Goal: Task Accomplishment & Management: Use online tool/utility

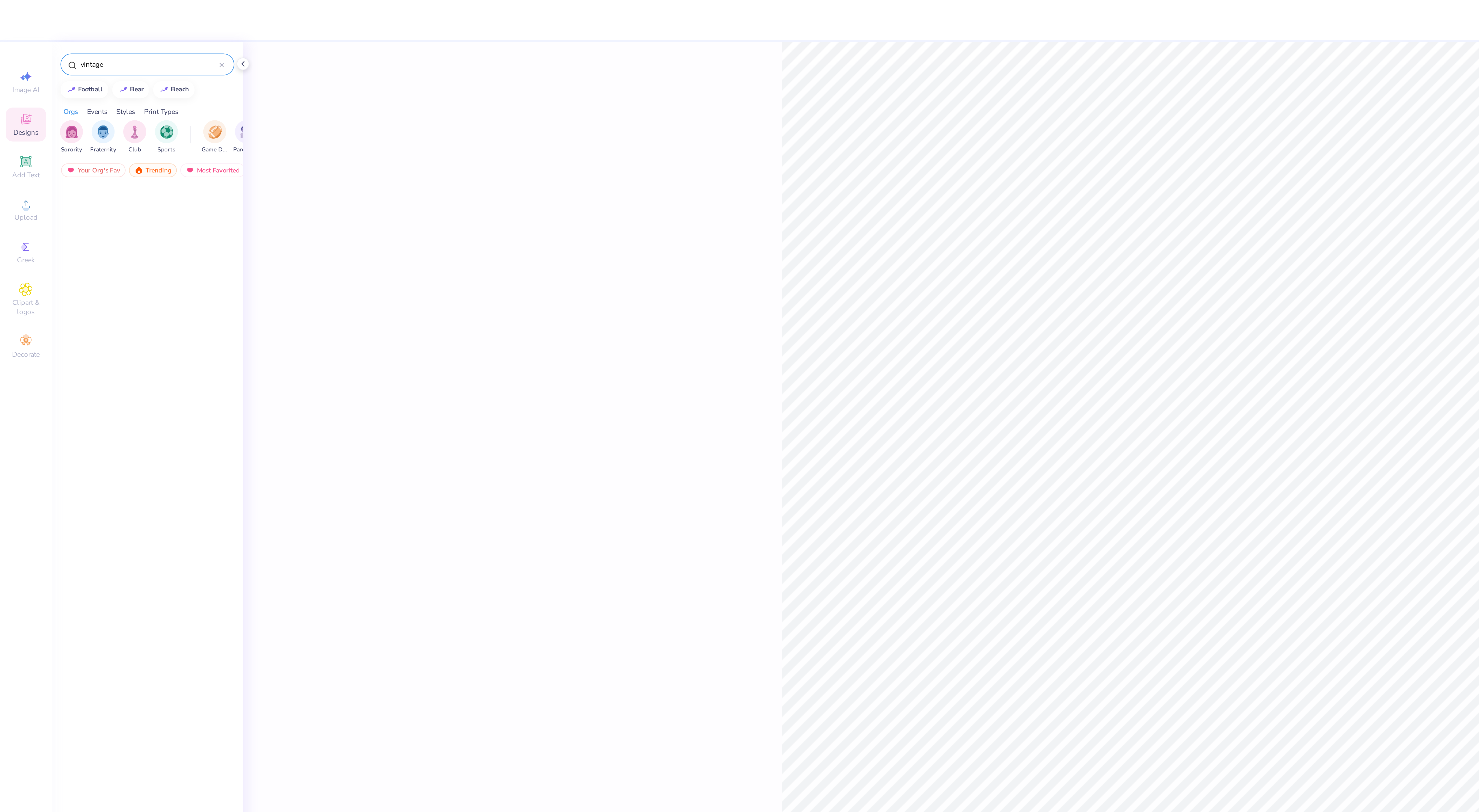
scroll to position [2858, 0]
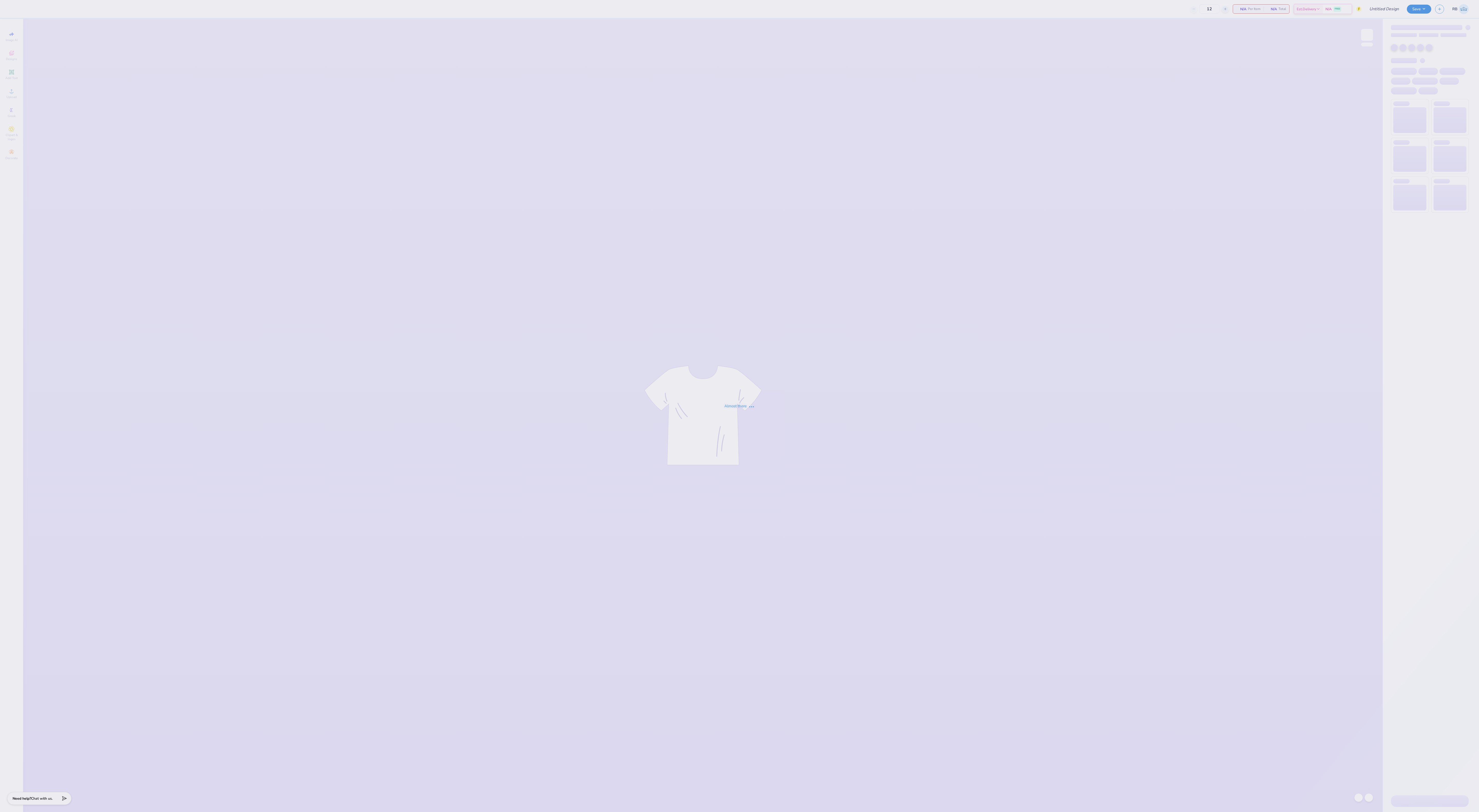
type input "dg parents weekend tee"
type input "40"
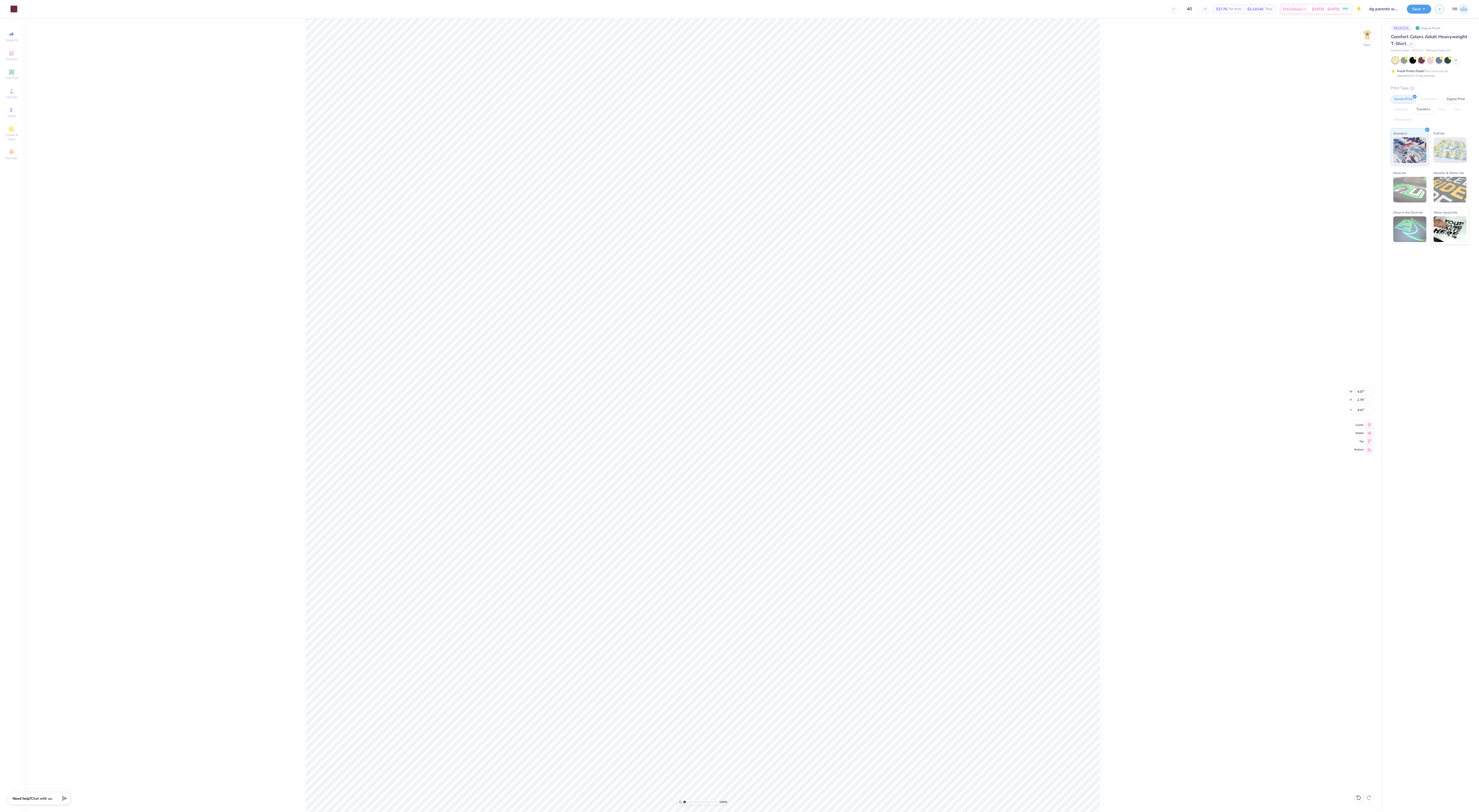
type input "4.10"
click at [1240, 221] on div "100 % Back W 4.07 4.07 " H 2.79 2.79 " Y 4.10 4.10 " Center Middle Top Bottom" at bounding box center [703, 415] width 1360 height 793
click at [1366, 36] on img at bounding box center [1367, 35] width 21 height 21
type input "4.11"
type input "9.32"
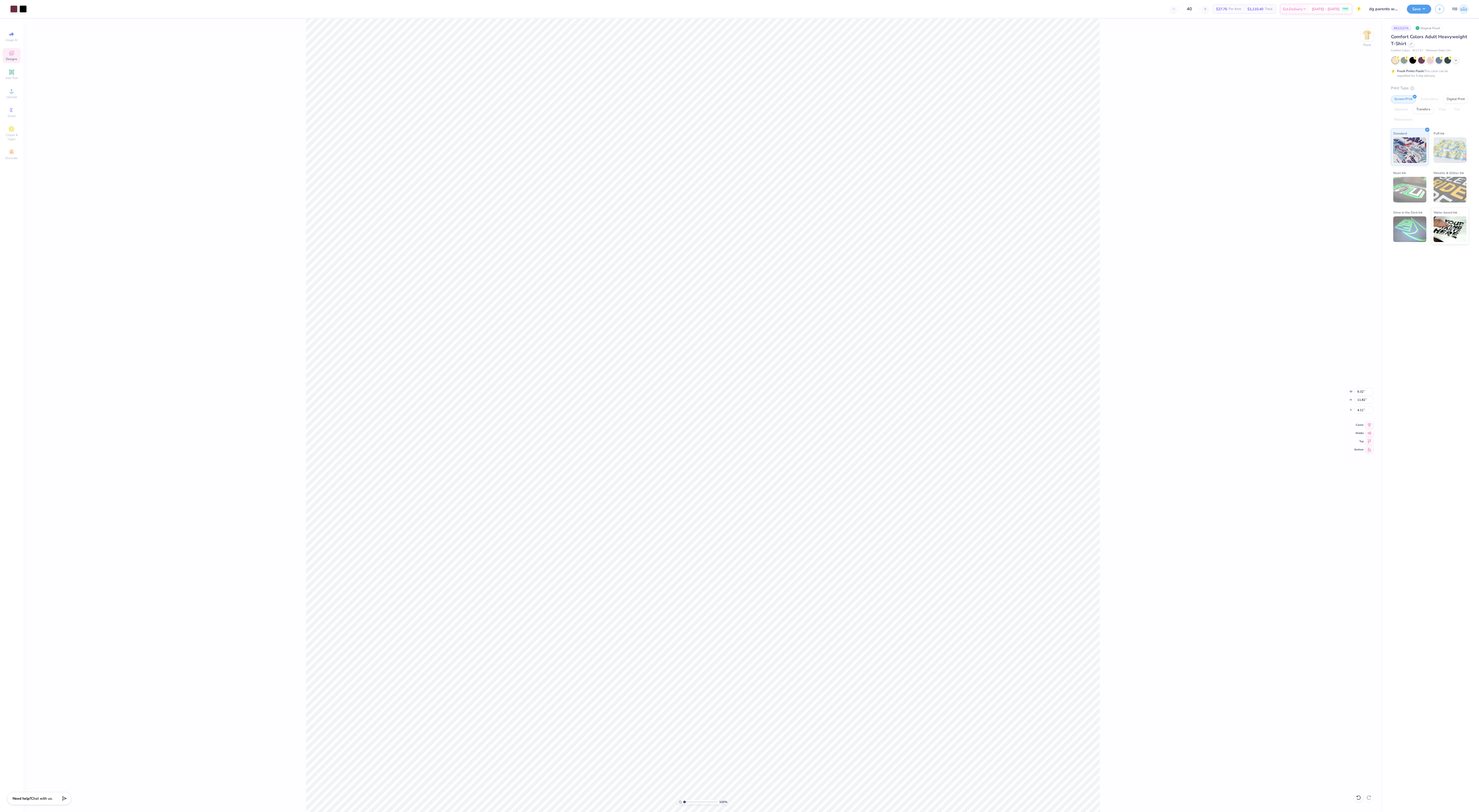
type input "11.82"
click at [1369, 425] on icon at bounding box center [1369, 425] width 3 height 5
click at [1371, 426] on icon at bounding box center [1369, 424] width 7 height 6
type input "3.97"
click at [1361, 36] on img at bounding box center [1367, 35] width 21 height 21
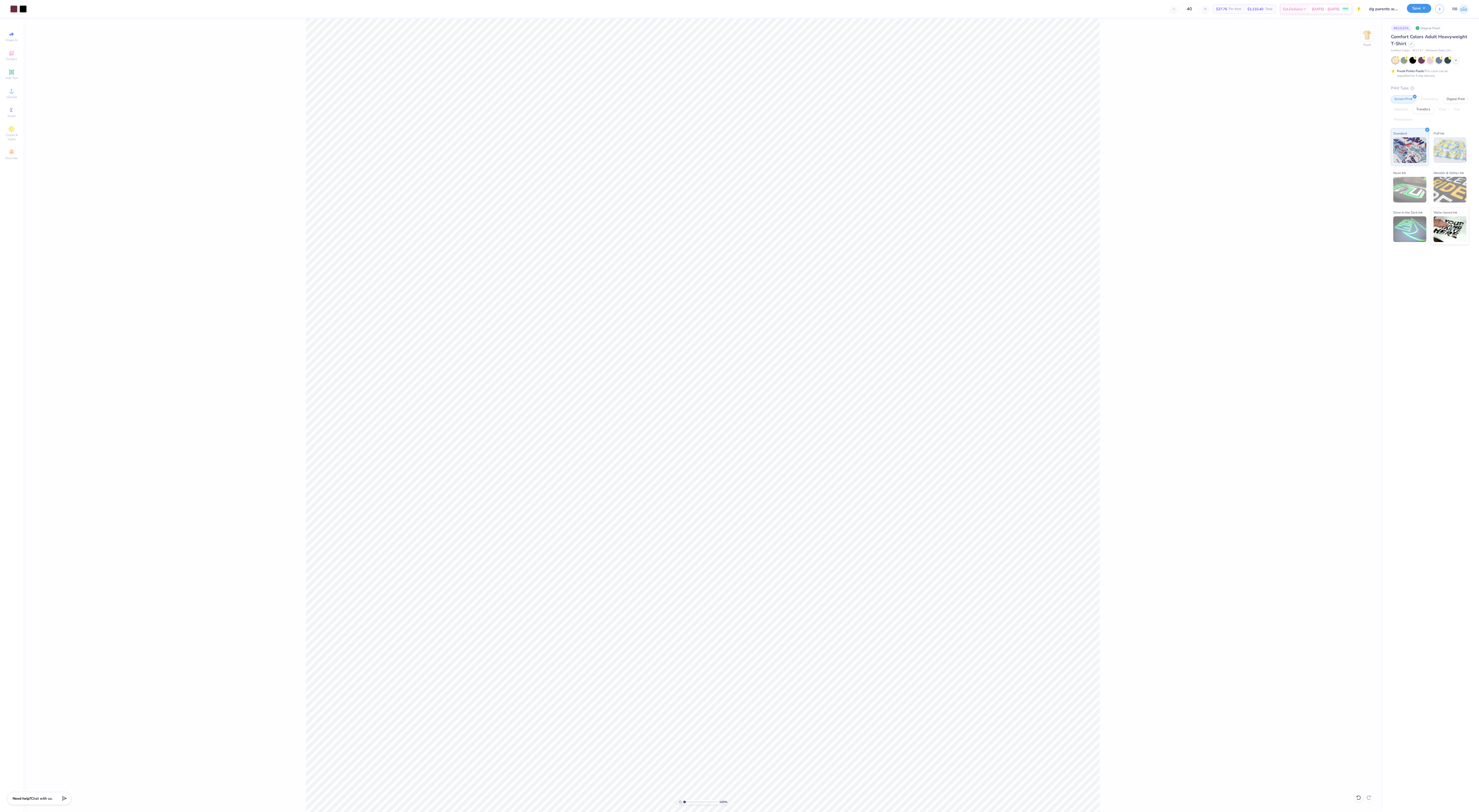
click at [1411, 7] on button "Save" at bounding box center [1419, 9] width 24 height 9
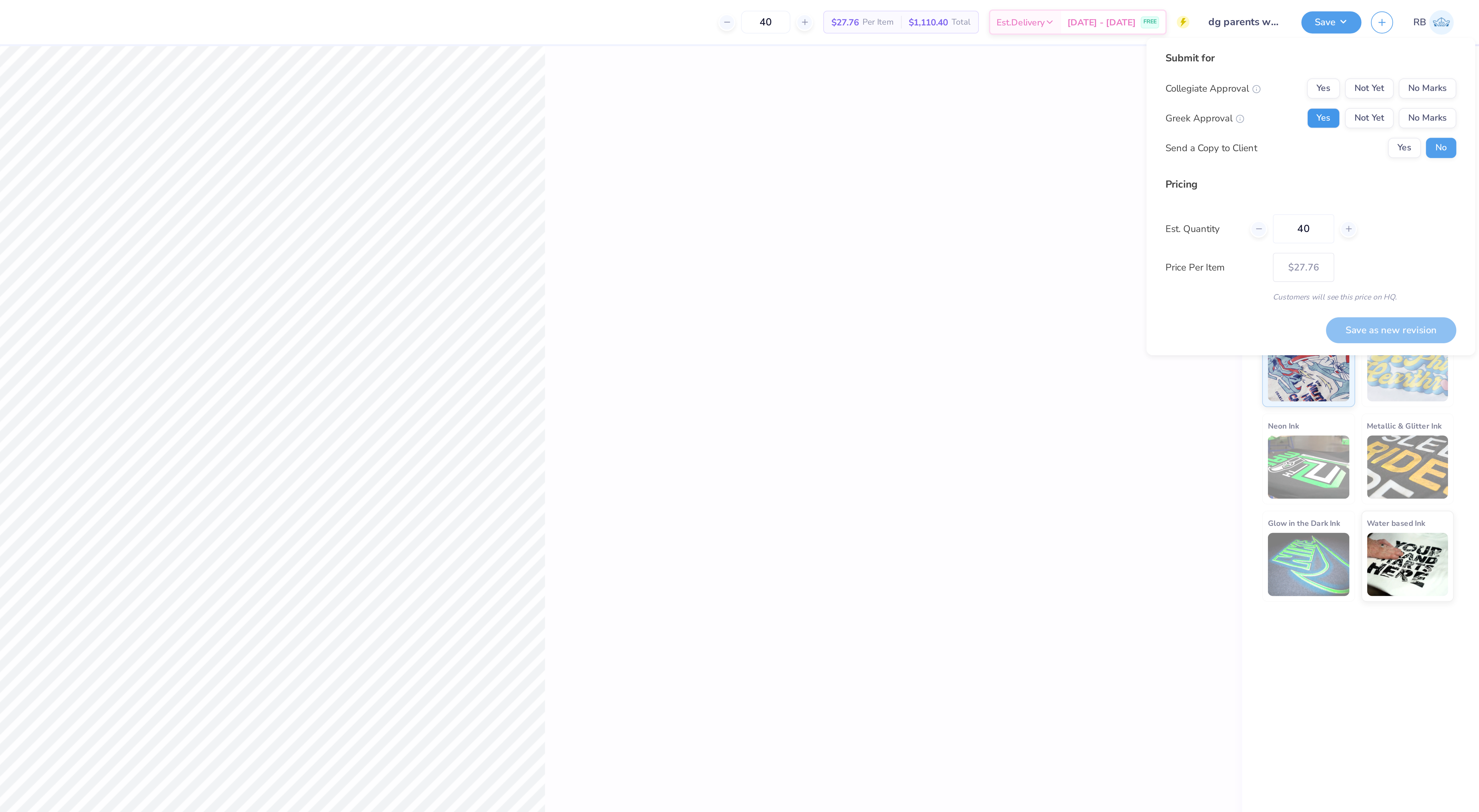
click at [1411, 45] on button "Yes" at bounding box center [1415, 48] width 13 height 8
click at [1461, 32] on button "No Marks" at bounding box center [1458, 36] width 24 height 8
click at [1445, 60] on button "Yes" at bounding box center [1449, 60] width 13 height 8
click at [1429, 132] on button "Save as new revision" at bounding box center [1443, 134] width 53 height 10
type input "$27.76"
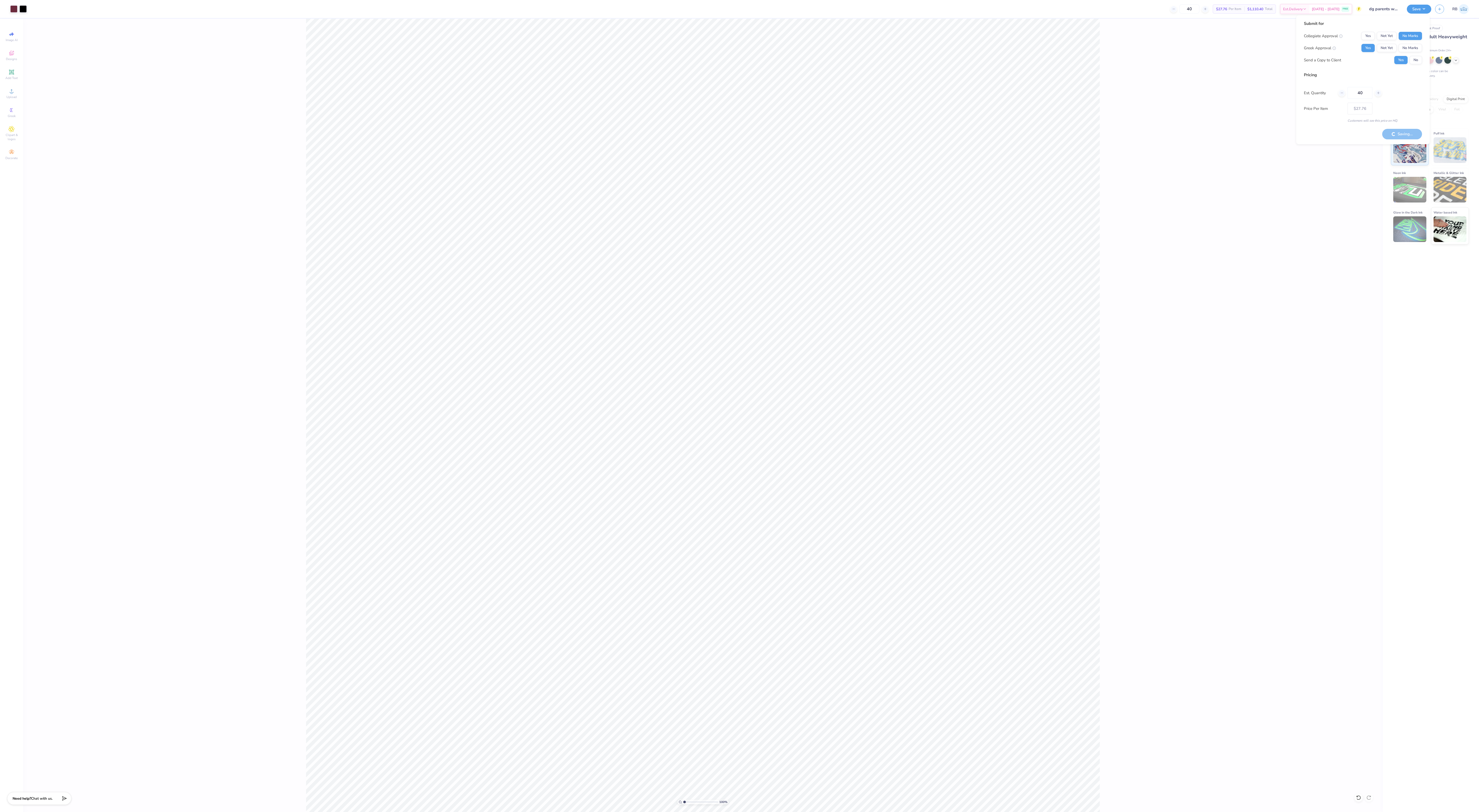
click at [1325, 199] on div "100 % Front" at bounding box center [703, 415] width 1360 height 793
click at [1366, 44] on img at bounding box center [1367, 35] width 21 height 21
click at [1366, 34] on img at bounding box center [1367, 35] width 21 height 21
